Goal: Information Seeking & Learning: Learn about a topic

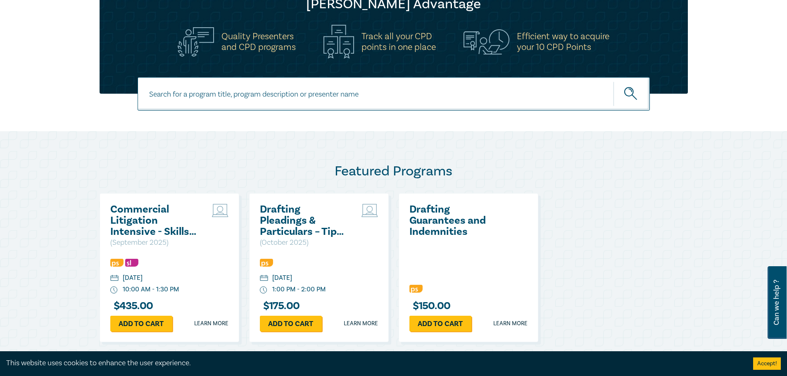
scroll to position [337, 0]
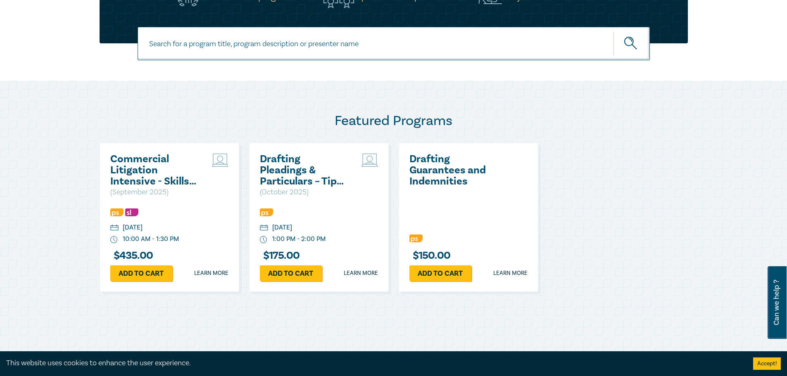
click at [500, 48] on input at bounding box center [394, 43] width 512 height 33
click at [328, 43] on input at bounding box center [394, 43] width 512 height 33
drag, startPoint x: 328, startPoint y: 43, endPoint x: 295, endPoint y: 48, distance: 33.7
click at [295, 48] on input at bounding box center [394, 43] width 512 height 33
paste input "negotiation"
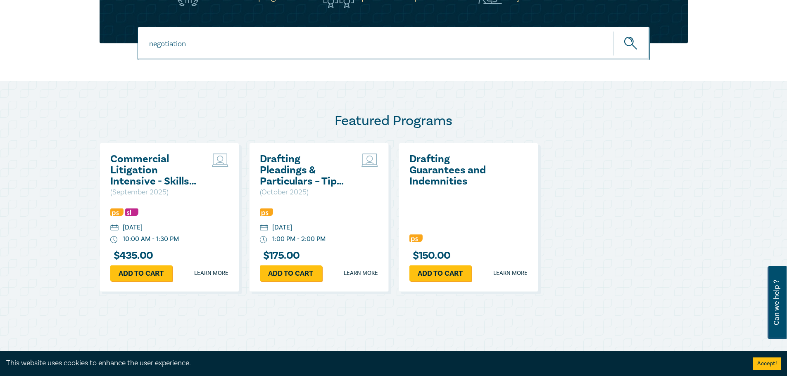
type input "negotiation"
click at [613, 31] on button "submit" at bounding box center [631, 43] width 36 height 25
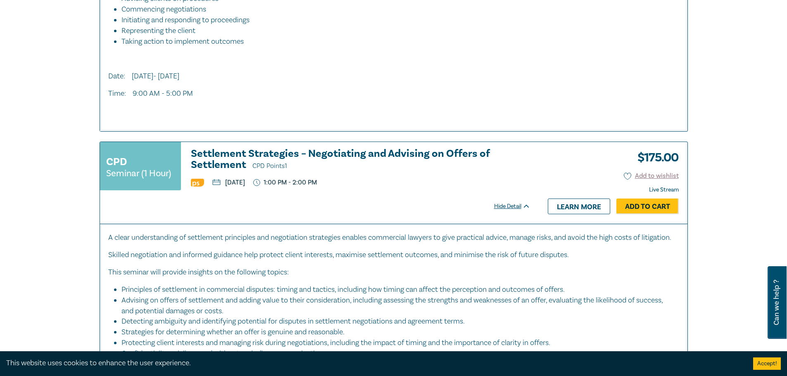
scroll to position [632, 0]
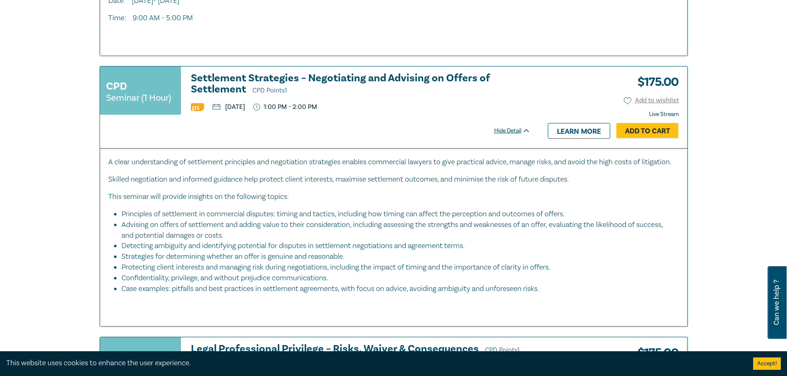
click at [406, 78] on h3 "Settlement Strategies – Negotiating and Advising on Offers of Settlement CPD Po…" at bounding box center [361, 85] width 340 height 24
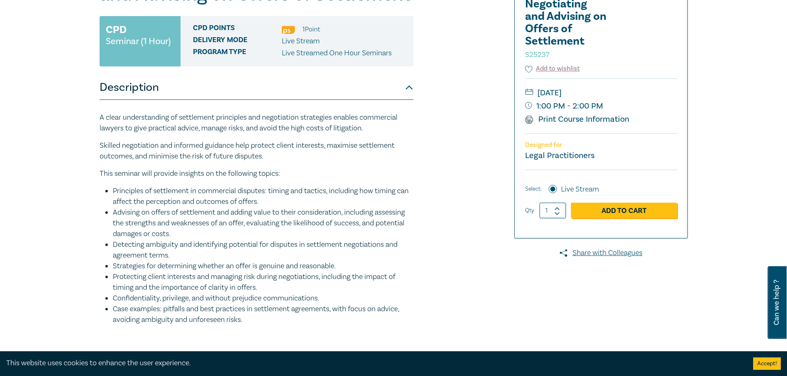
scroll to position [139, 0]
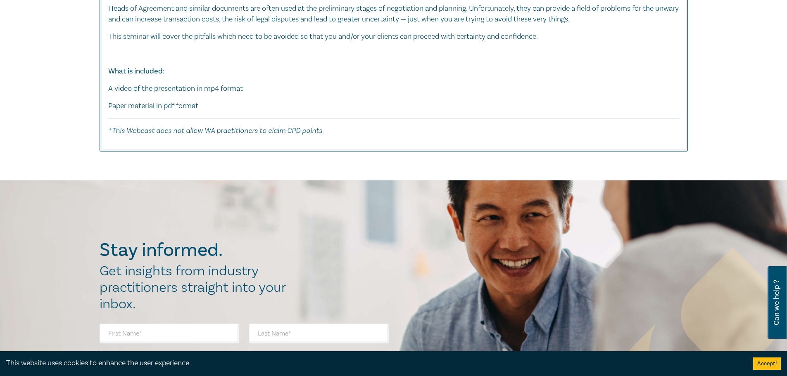
scroll to position [5154, 0]
